Goal: Browse casually

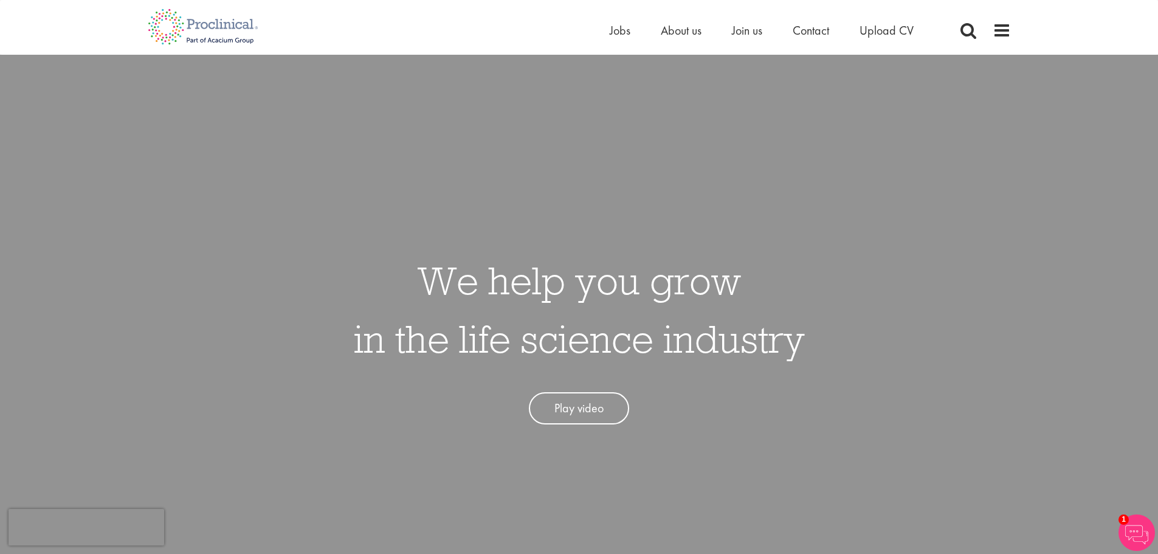
click at [708, 212] on div "We help you grow in the life science industry Play video" at bounding box center [579, 332] width 1177 height 554
click at [985, 316] on div "We help you grow in the life science industry Play video" at bounding box center [579, 332] width 1177 height 554
